Goal: Task Accomplishment & Management: Manage account settings

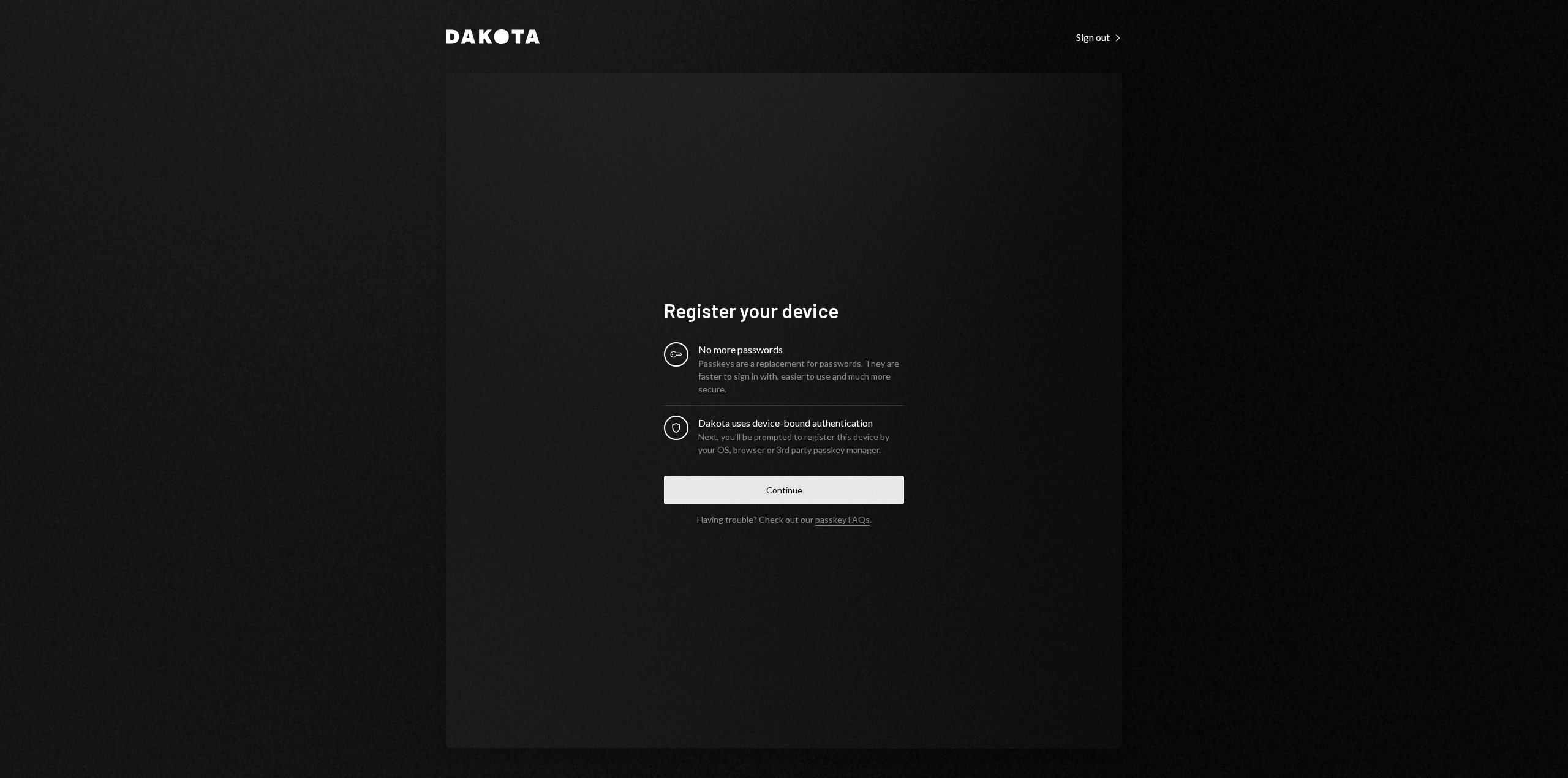
click at [756, 489] on button "Continue" at bounding box center [784, 490] width 240 height 29
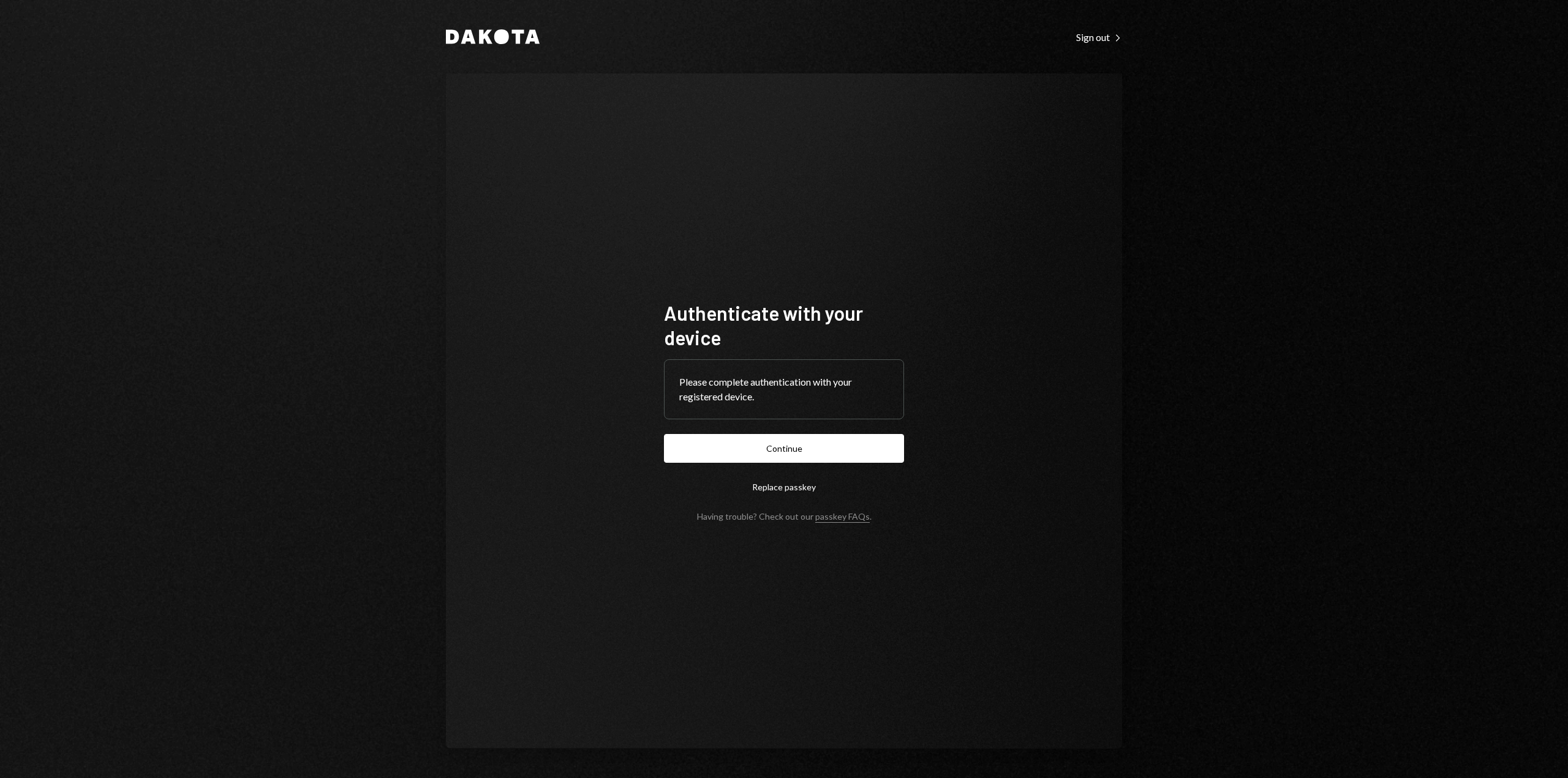
click at [778, 489] on button "Replace passkey" at bounding box center [784, 486] width 240 height 29
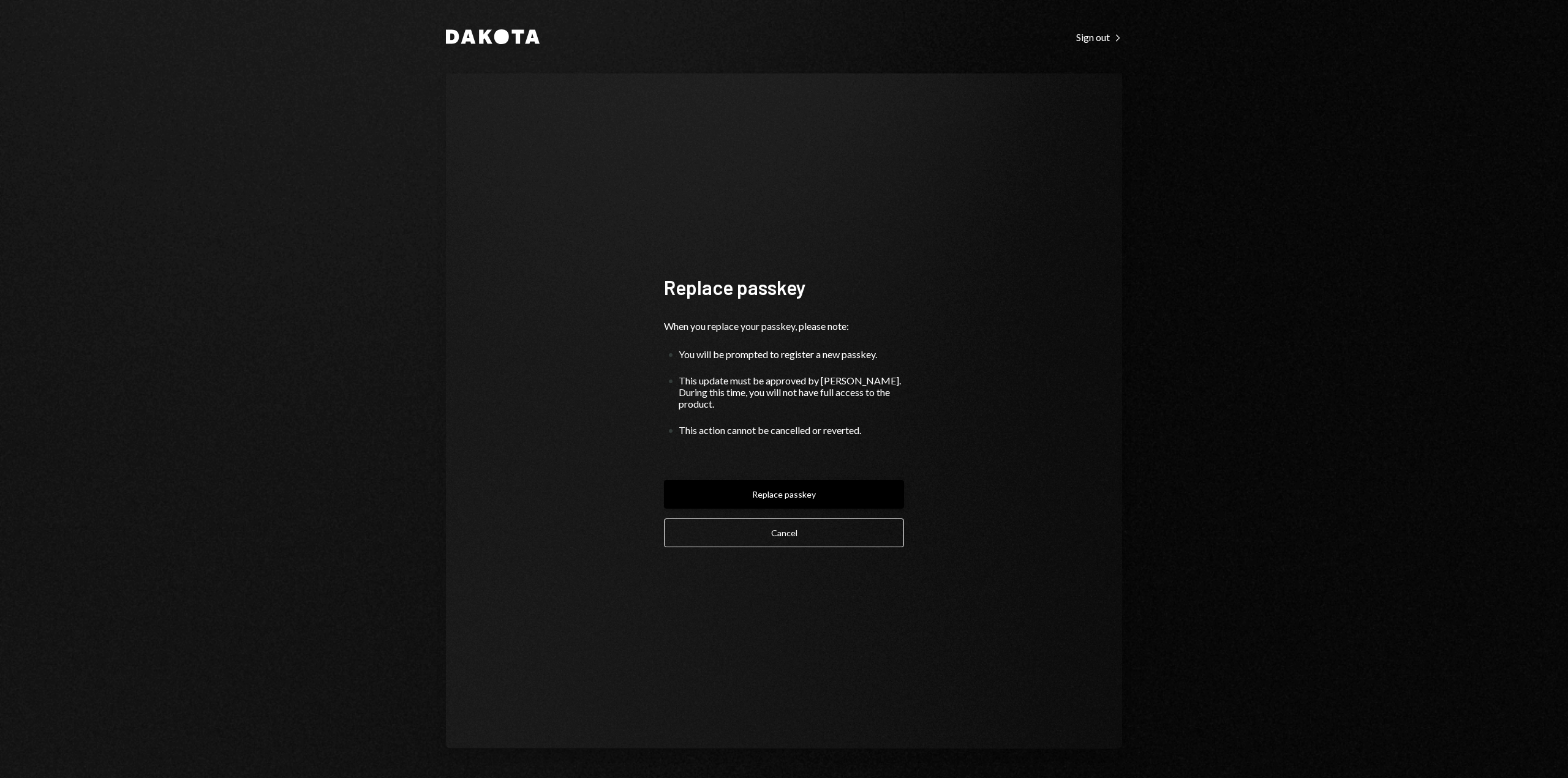
click at [811, 489] on button "Replace passkey" at bounding box center [784, 494] width 240 height 29
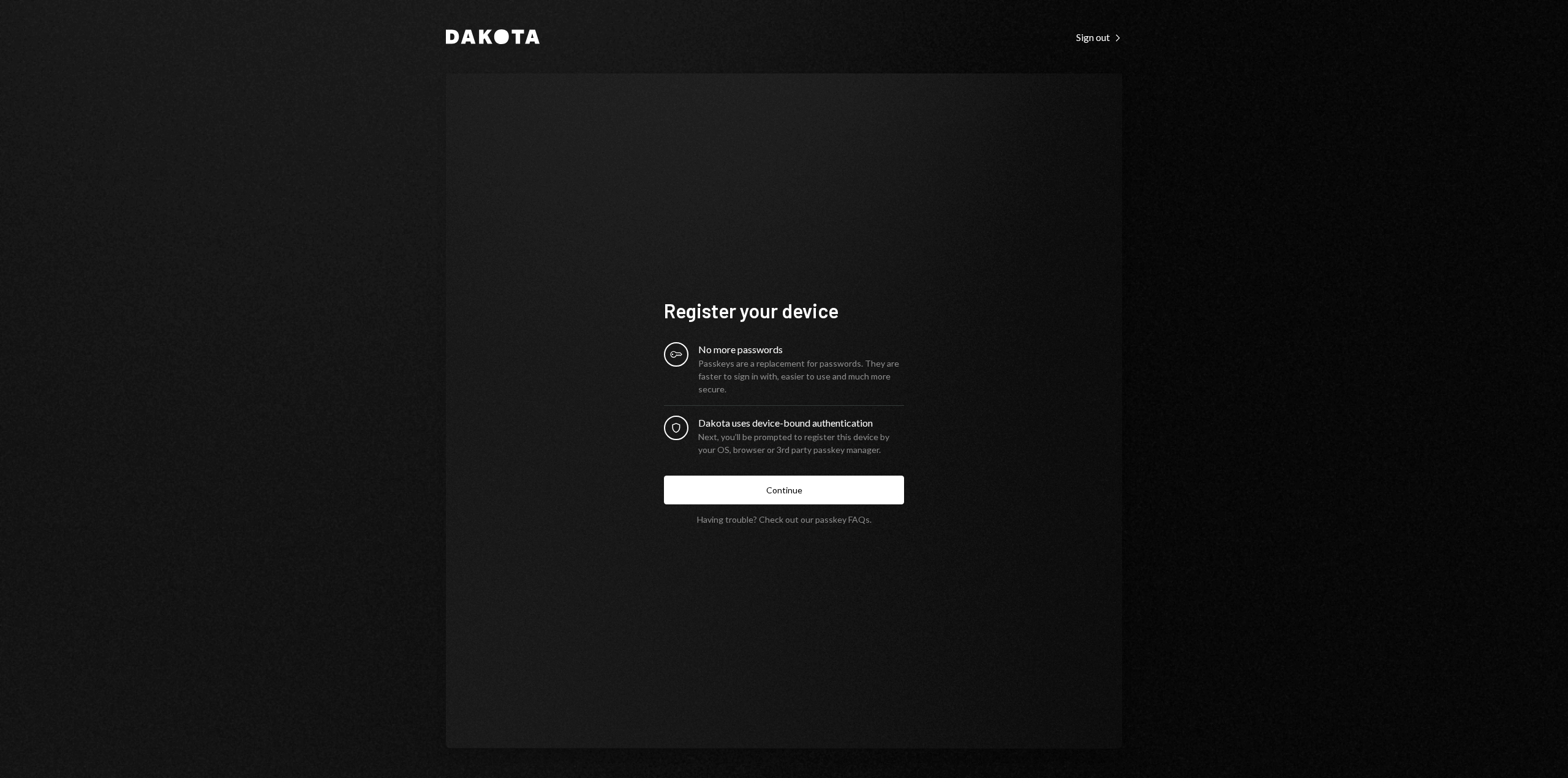
click at [837, 522] on link "passkey FAQs" at bounding box center [842, 520] width 55 height 12
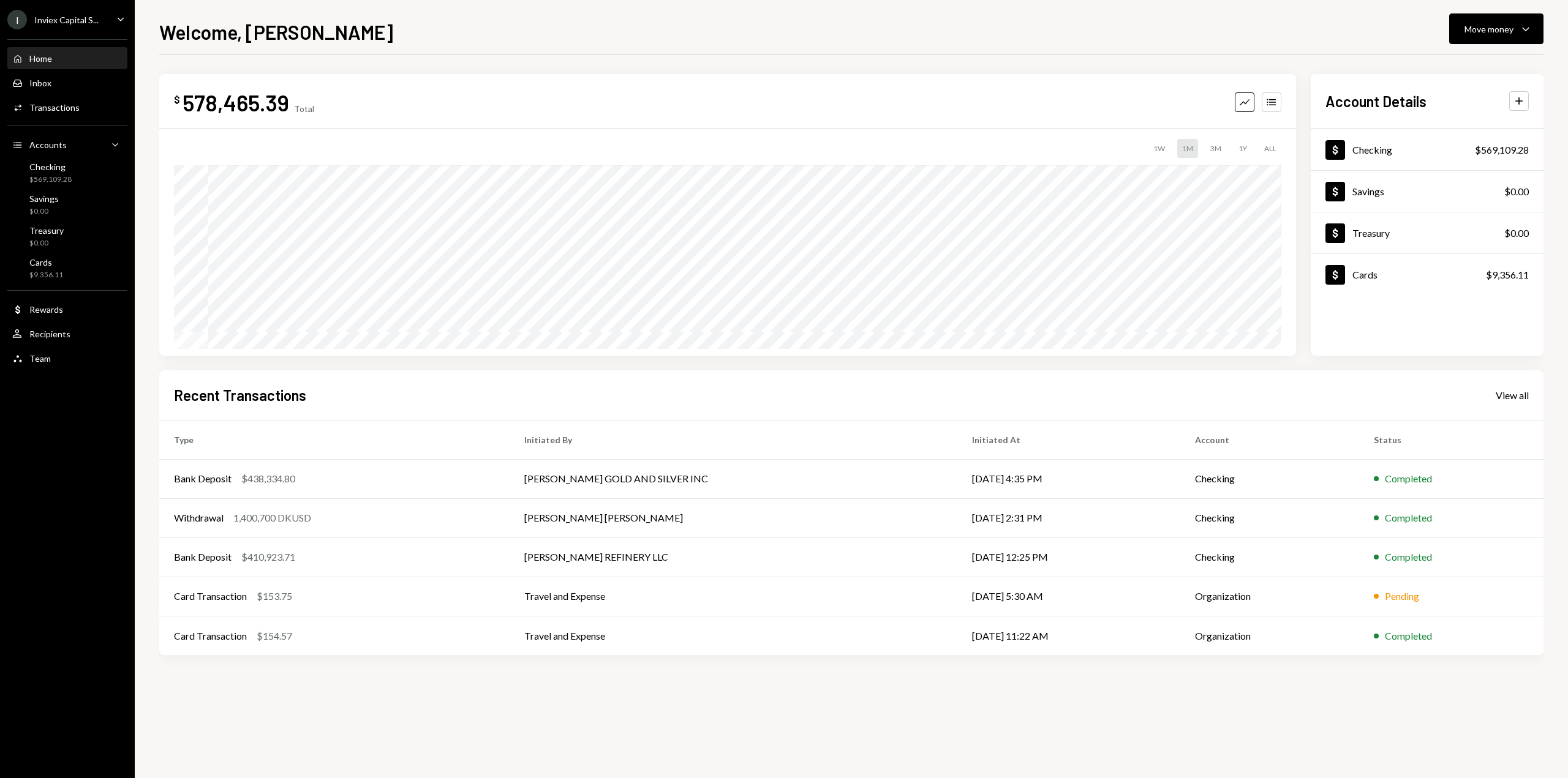
click at [113, 22] on div "I Inviex Capital S... Caret Down" at bounding box center [67, 19] width 134 height 19
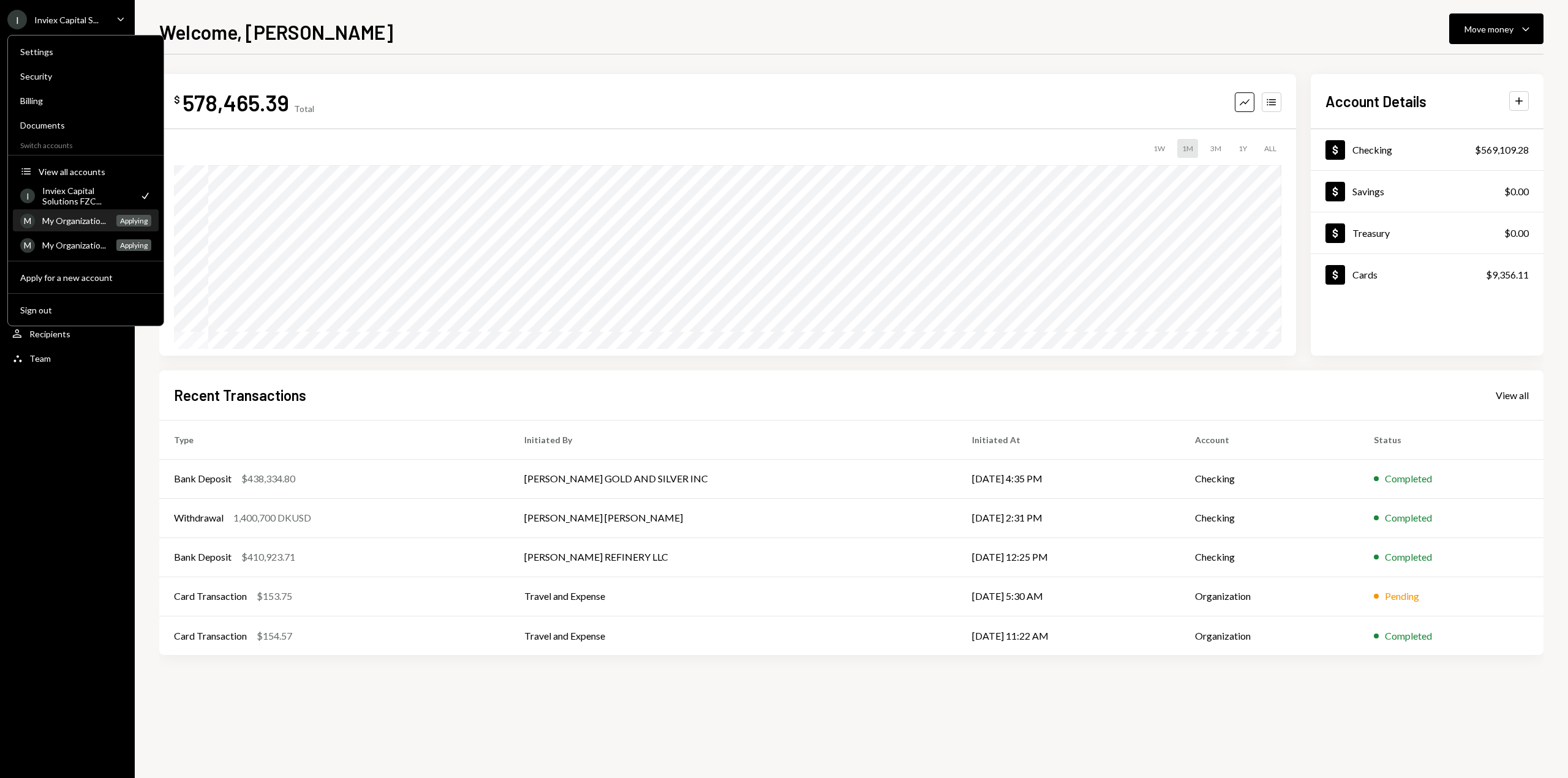
drag, startPoint x: 105, startPoint y: 220, endPoint x: 93, endPoint y: 221, distance: 12.0
click at [93, 221] on div "My Organizatio..." at bounding box center [76, 220] width 67 height 10
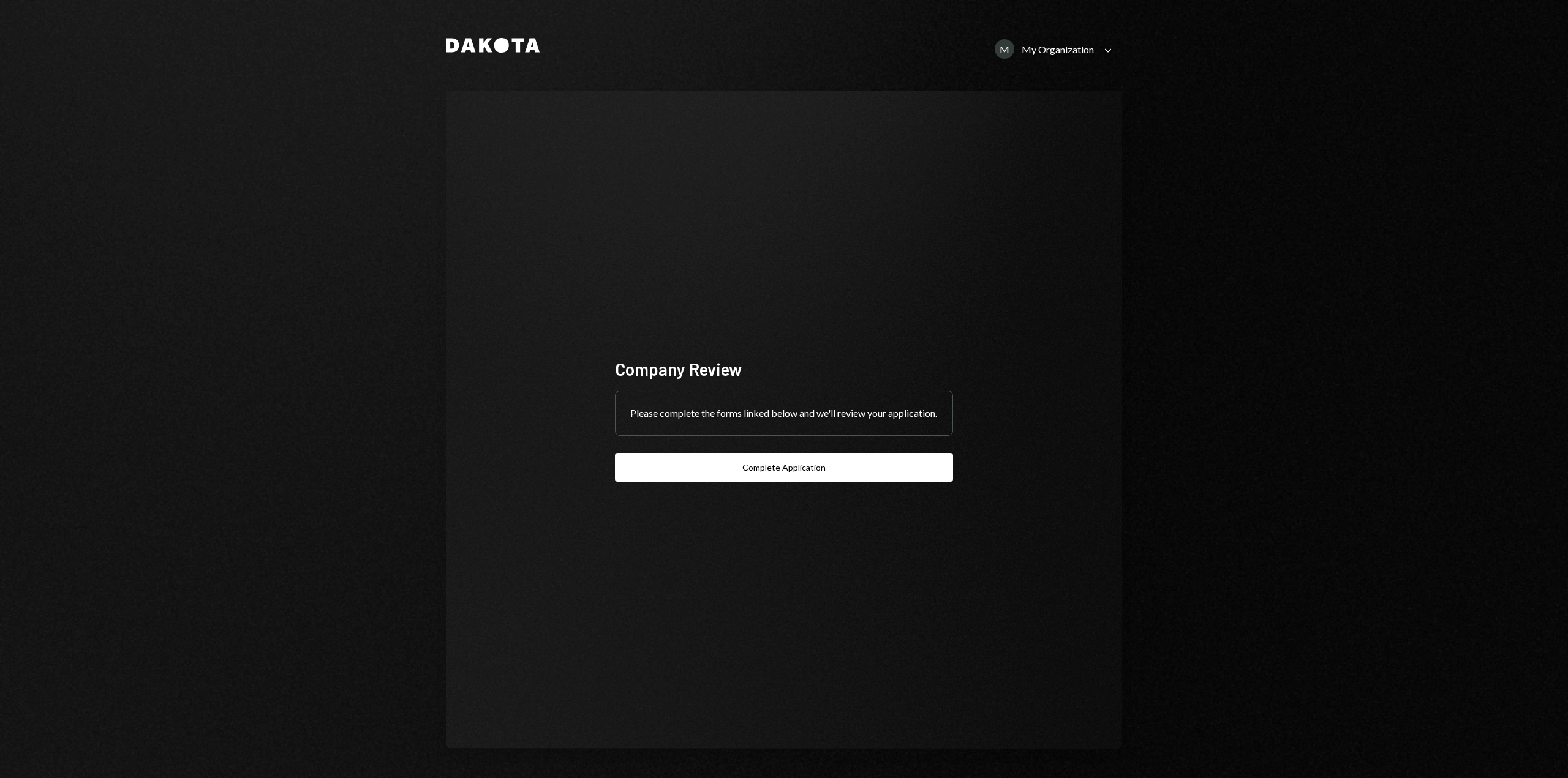
click at [1112, 46] on icon "Caret Down" at bounding box center [1108, 50] width 14 height 14
click at [1002, 149] on div "Inviex Capital Solutions FZC..." at bounding box center [1048, 152] width 124 height 10
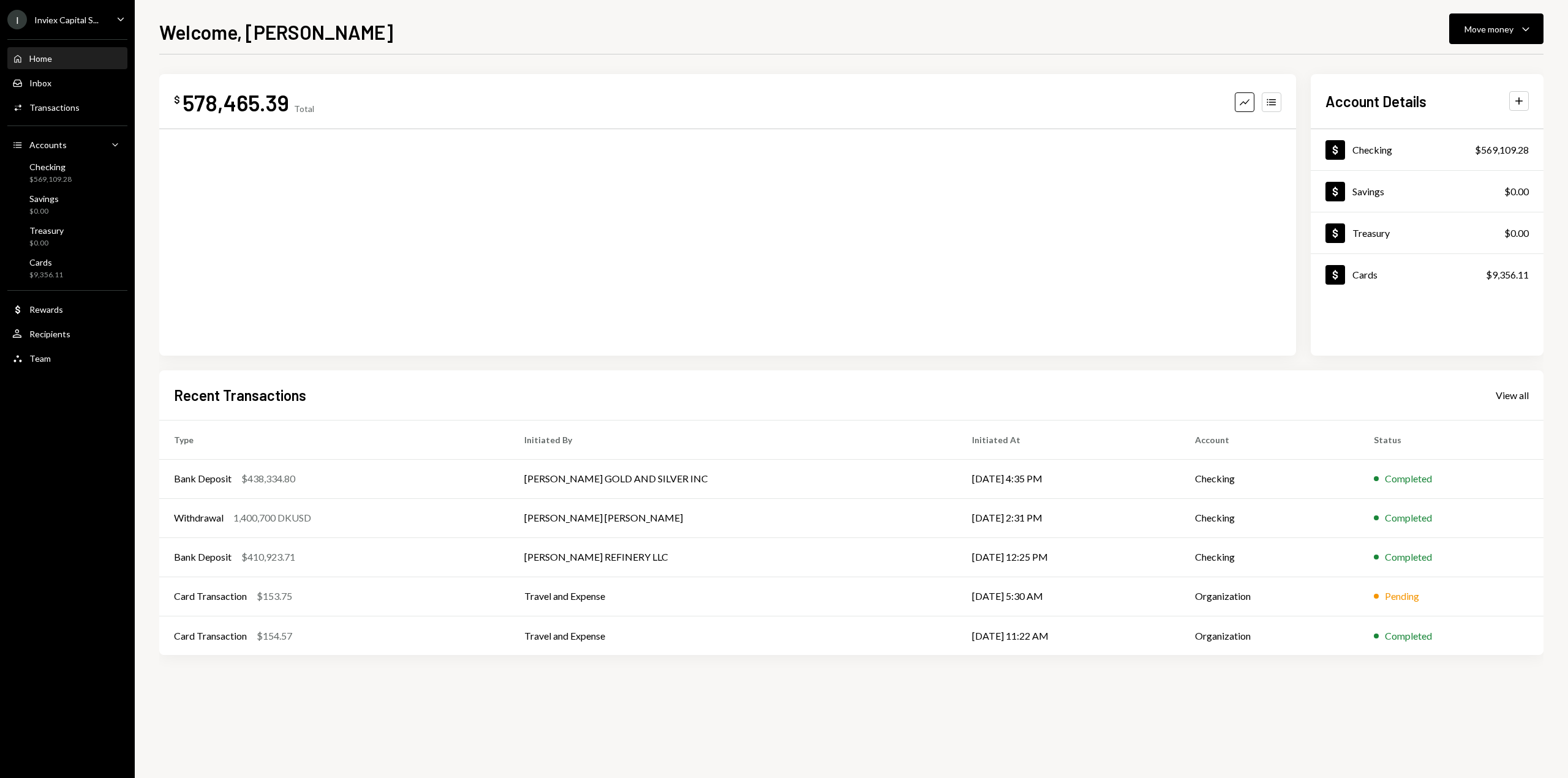
click at [86, 19] on div "Inviex Capital S..." at bounding box center [66, 19] width 64 height 10
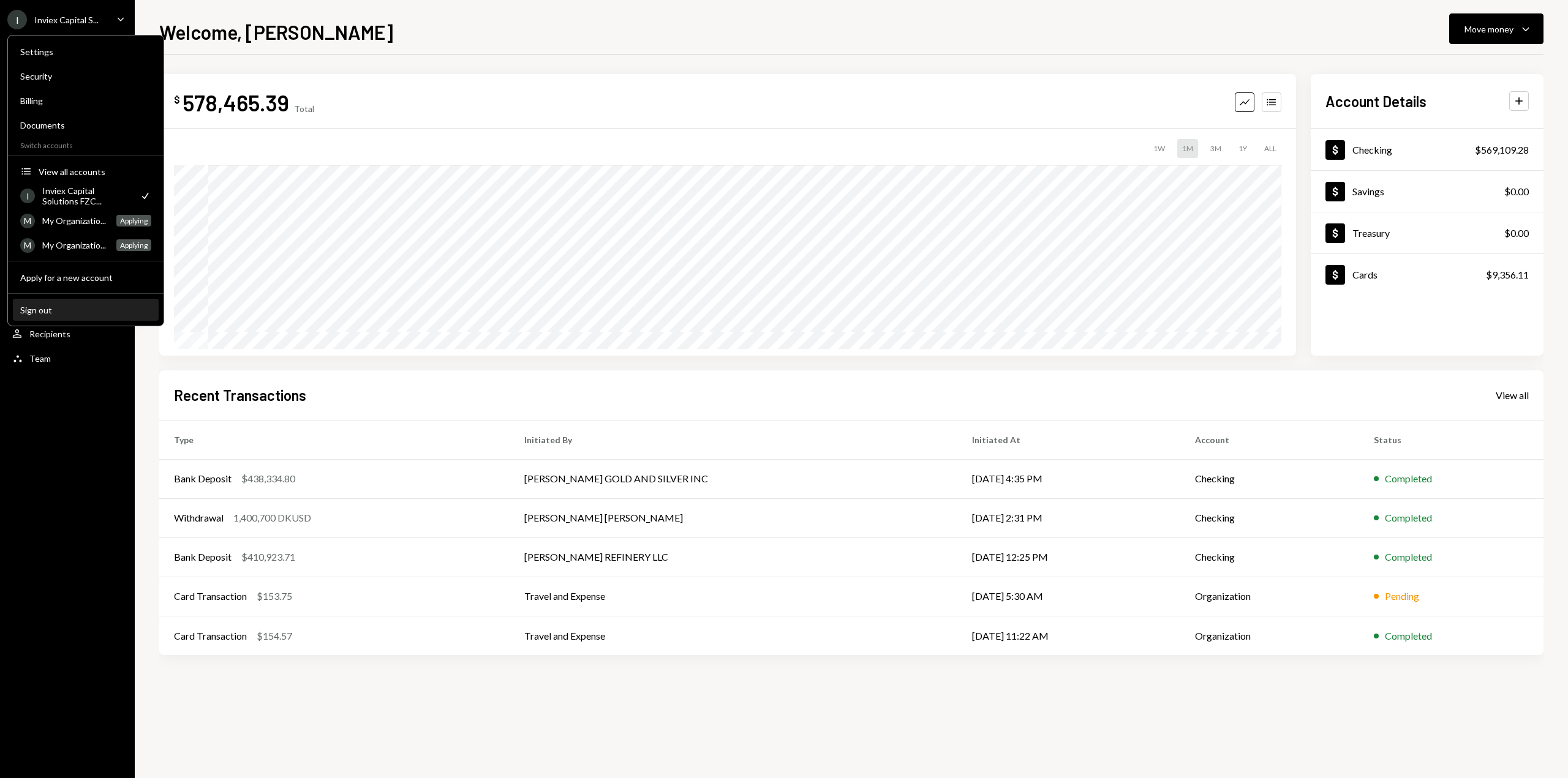
click at [66, 311] on div "Sign out" at bounding box center [85, 309] width 131 height 10
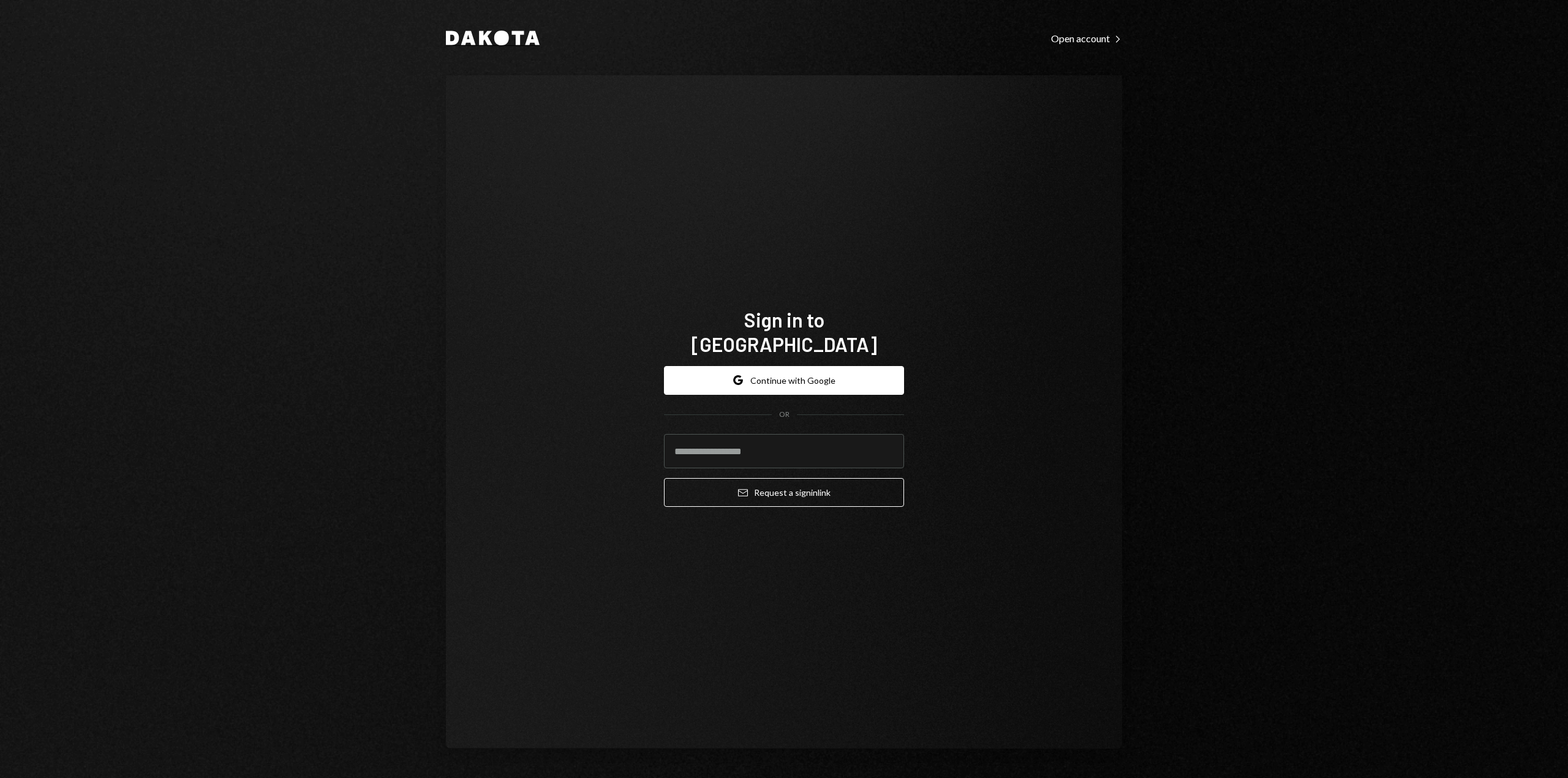
click at [496, 33] on icon at bounding box center [501, 38] width 15 height 15
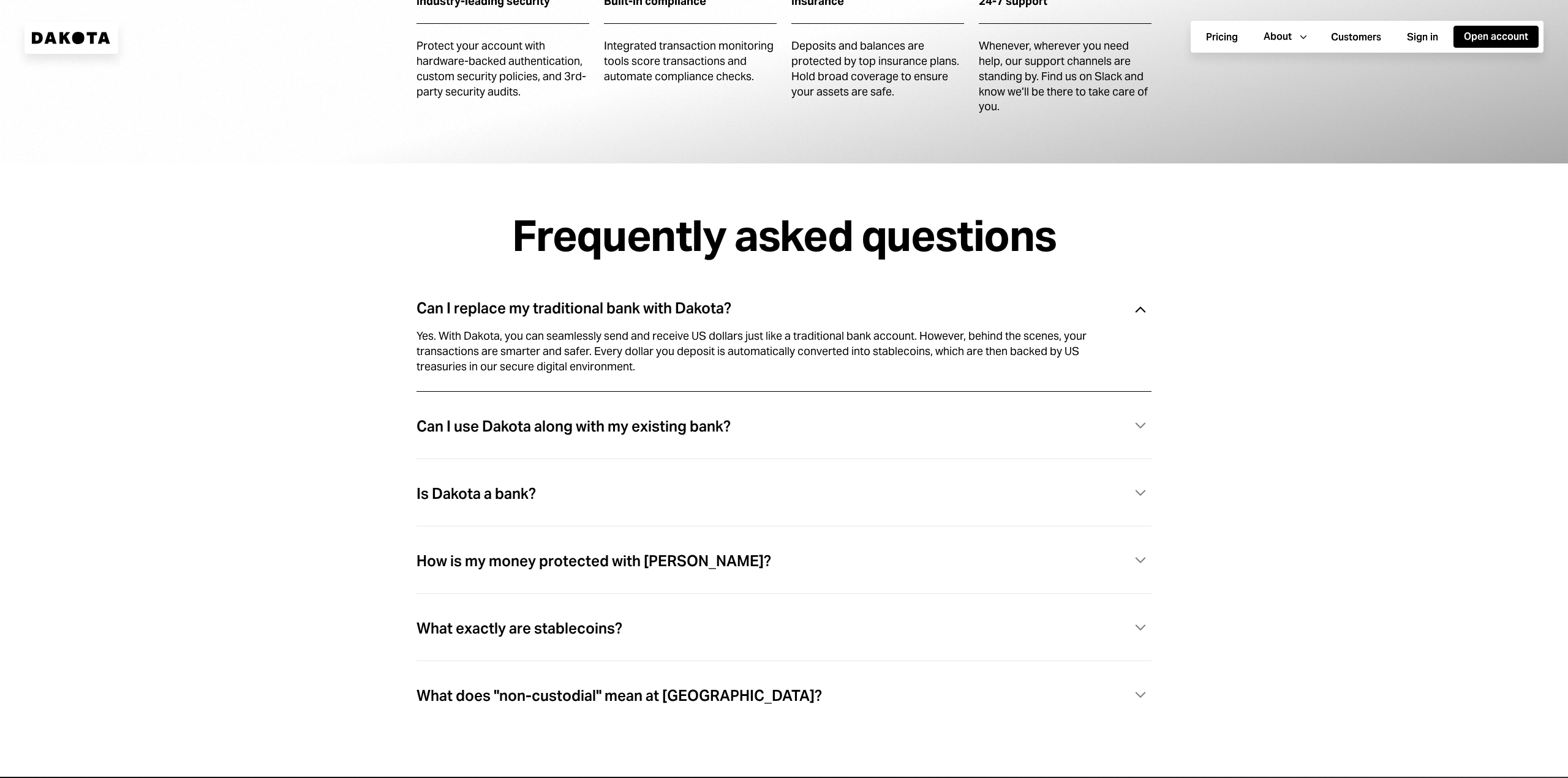
scroll to position [3482, 0]
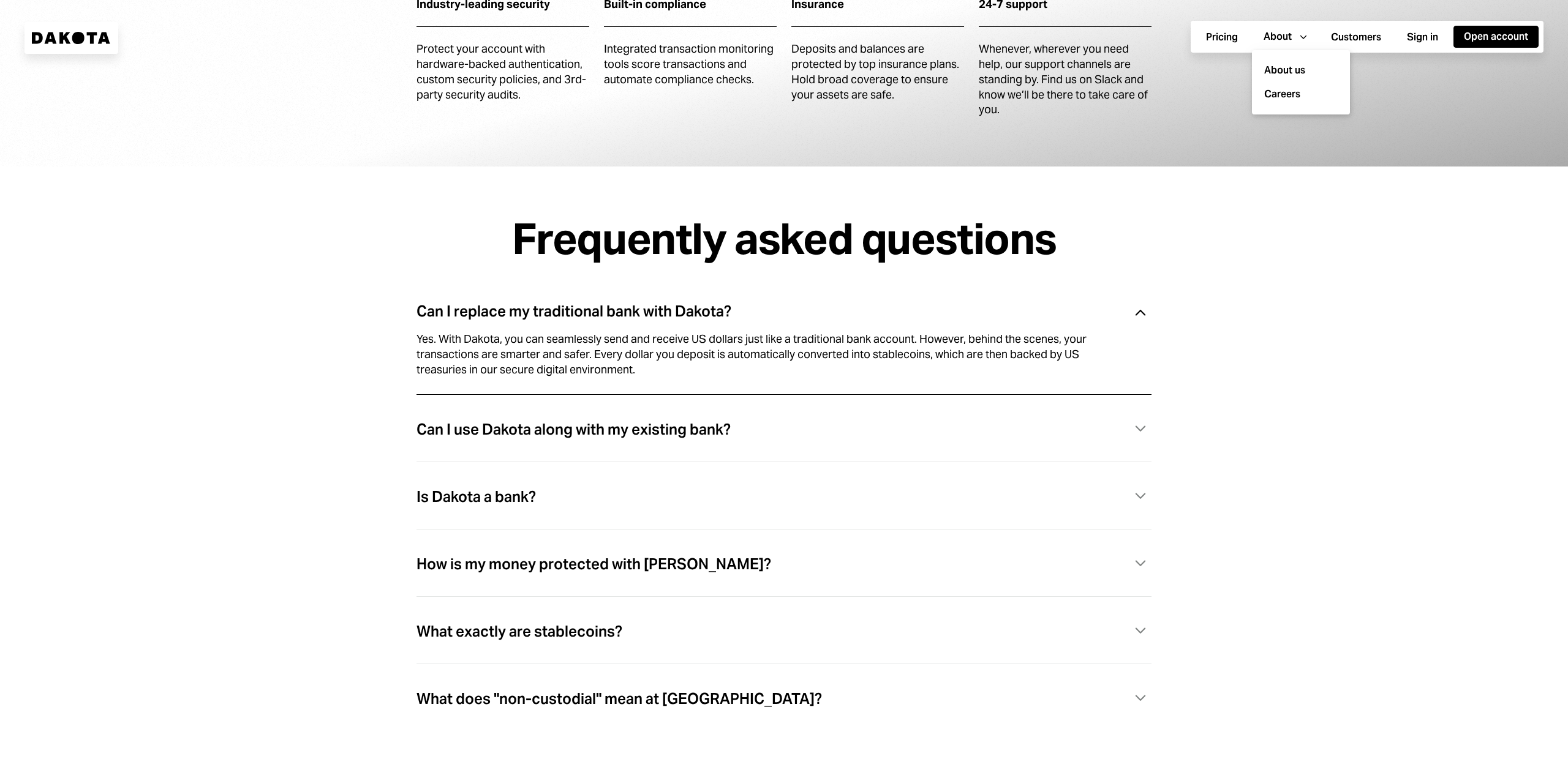
drag, startPoint x: 1305, startPoint y: 33, endPoint x: 440, endPoint y: 6, distance: 865.4
